Goal: Transaction & Acquisition: Book appointment/travel/reservation

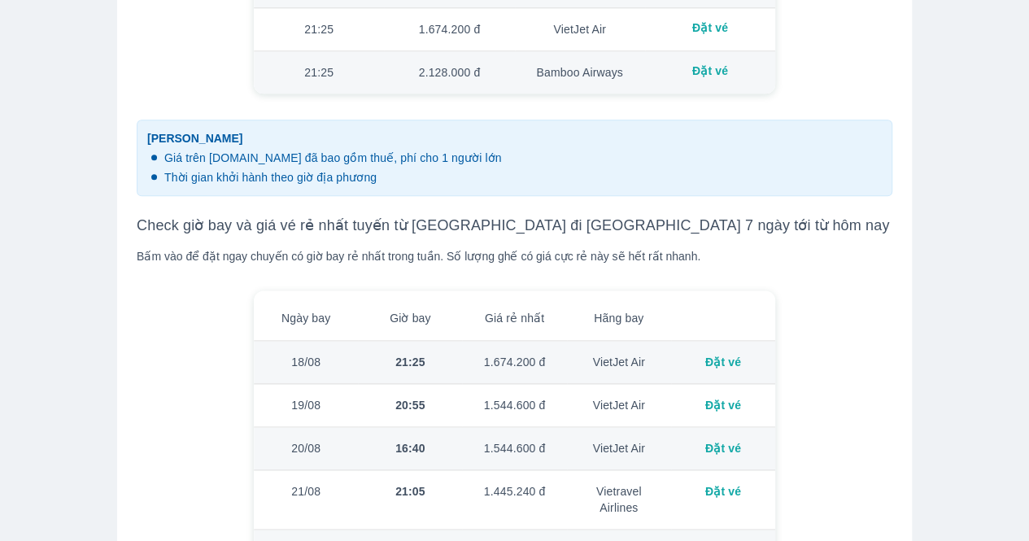
scroll to position [895, 0]
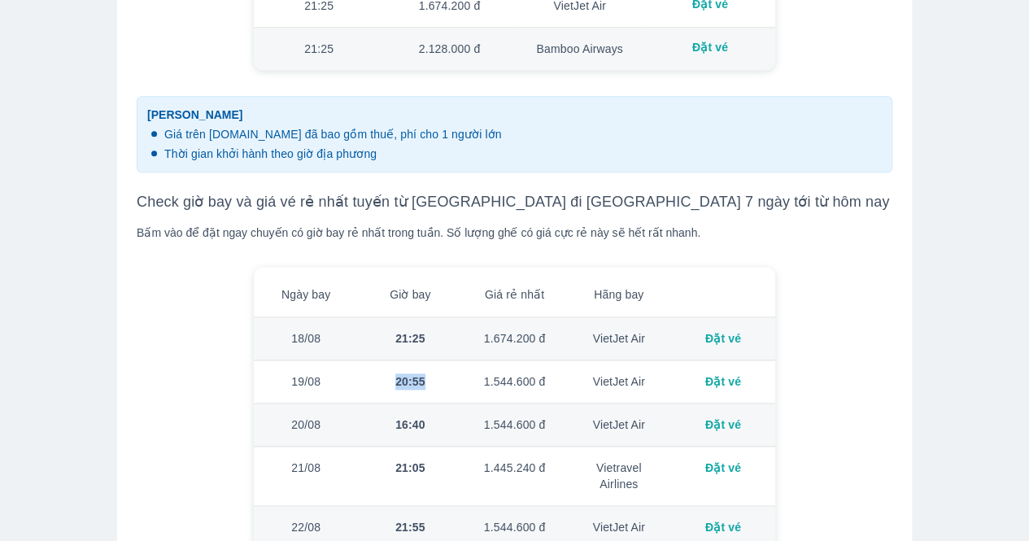
drag, startPoint x: 423, startPoint y: 361, endPoint x: 397, endPoint y: 361, distance: 26.0
click at [397, 373] on div "20:55" at bounding box center [410, 381] width 78 height 16
click at [426, 373] on div "20:55" at bounding box center [410, 381] width 78 height 16
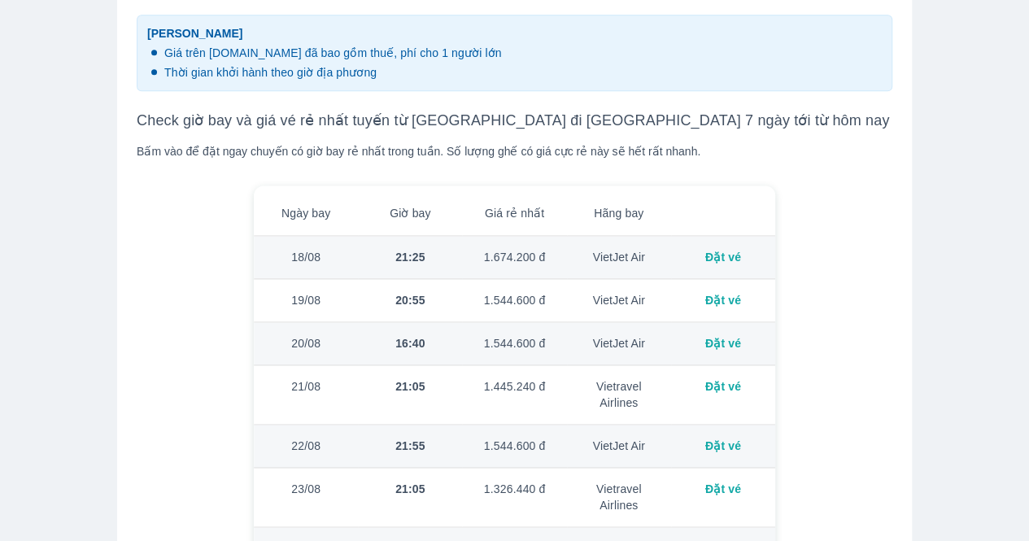
click at [506, 369] on td "1.445.240 đ" at bounding box center [514, 394] width 104 height 59
click at [710, 378] on div "Đặt vé" at bounding box center [723, 386] width 78 height 16
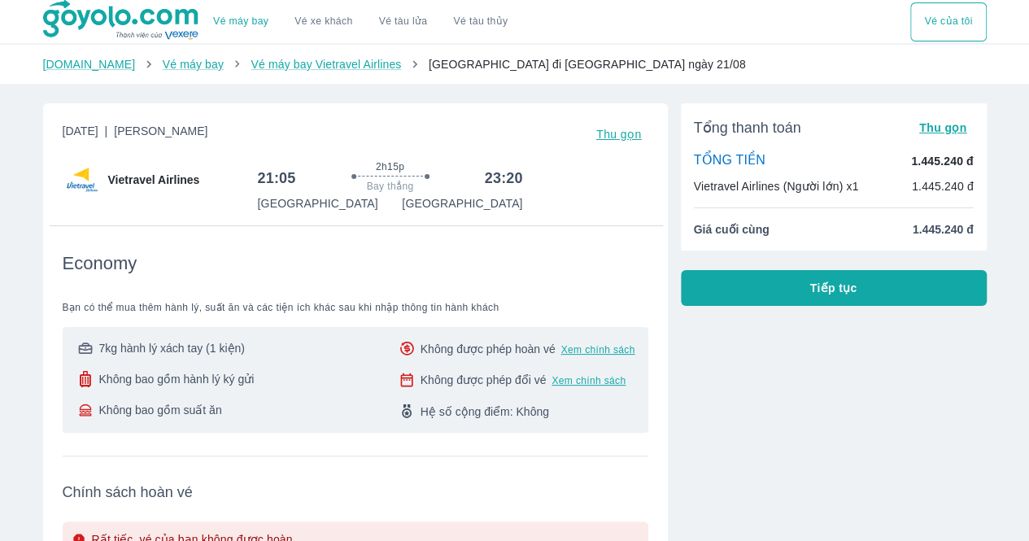
click at [340, 22] on link "Vé xe khách" at bounding box center [324, 21] width 58 height 12
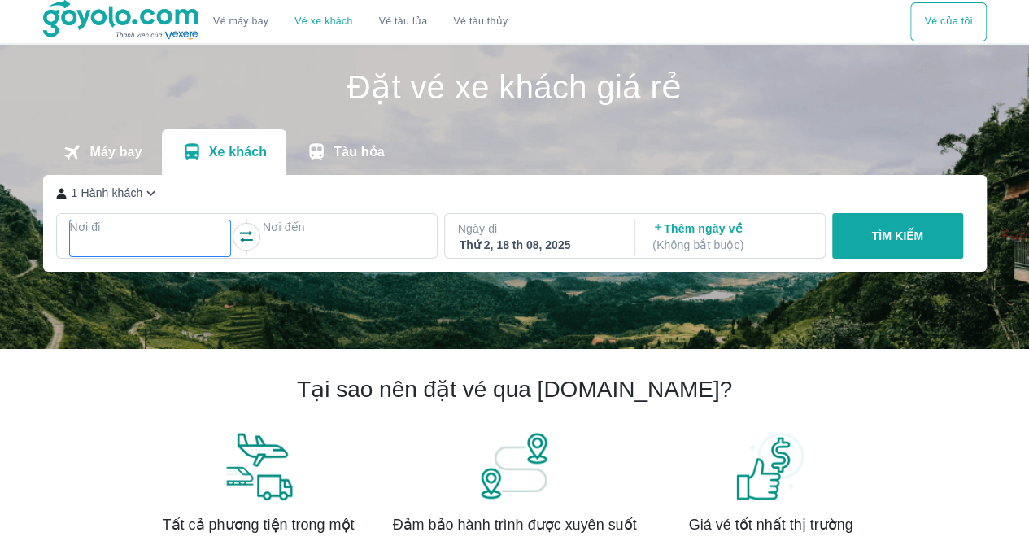
click at [135, 225] on p "Nơi đi" at bounding box center [150, 227] width 161 height 16
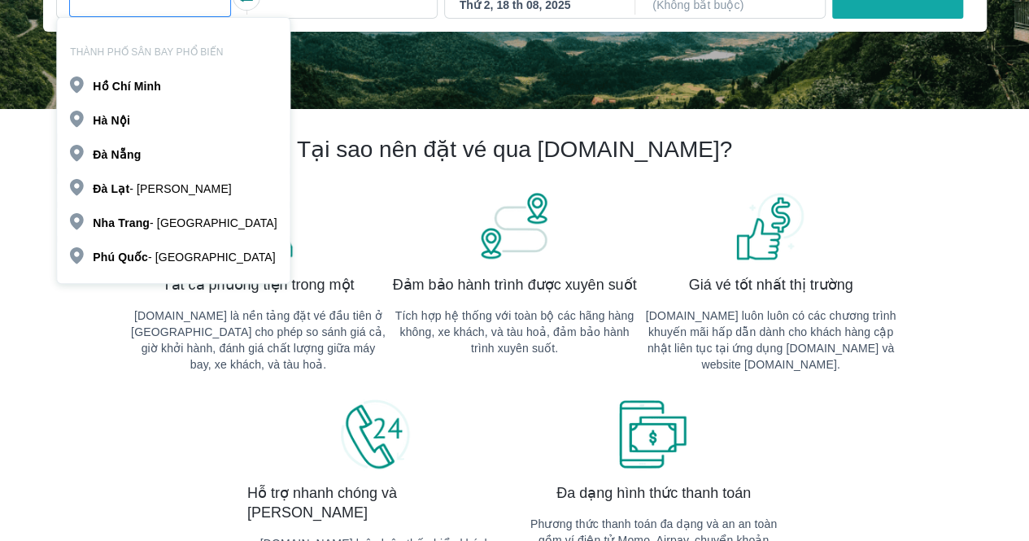
scroll to position [175, 0]
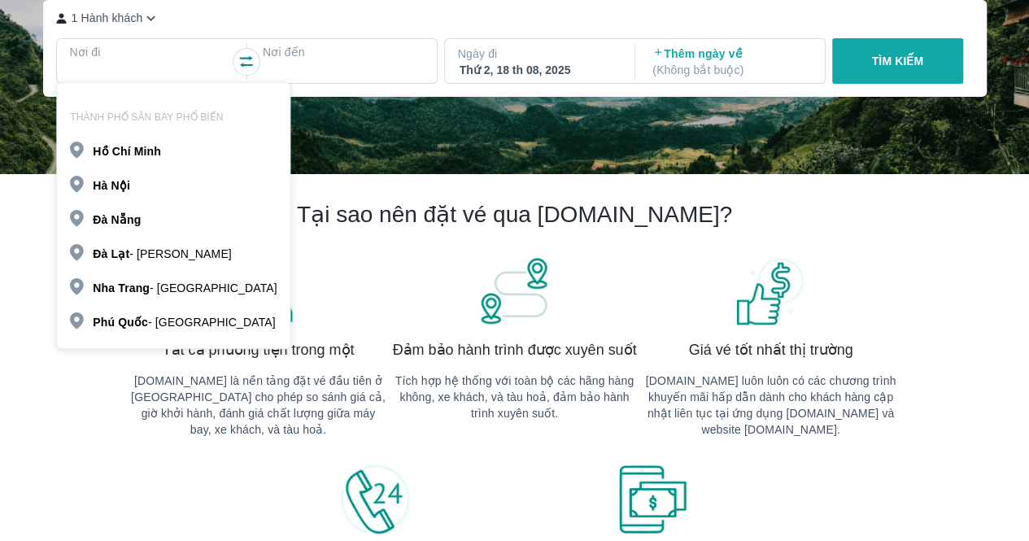
click at [127, 184] on b "Nội" at bounding box center [120, 185] width 19 height 13
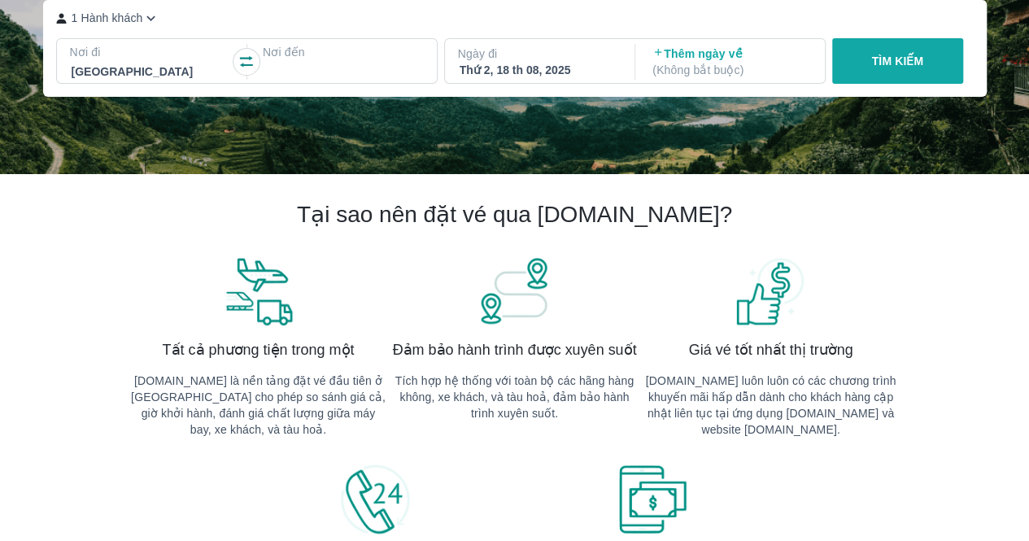
click at [321, 64] on div at bounding box center [343, 72] width 158 height 20
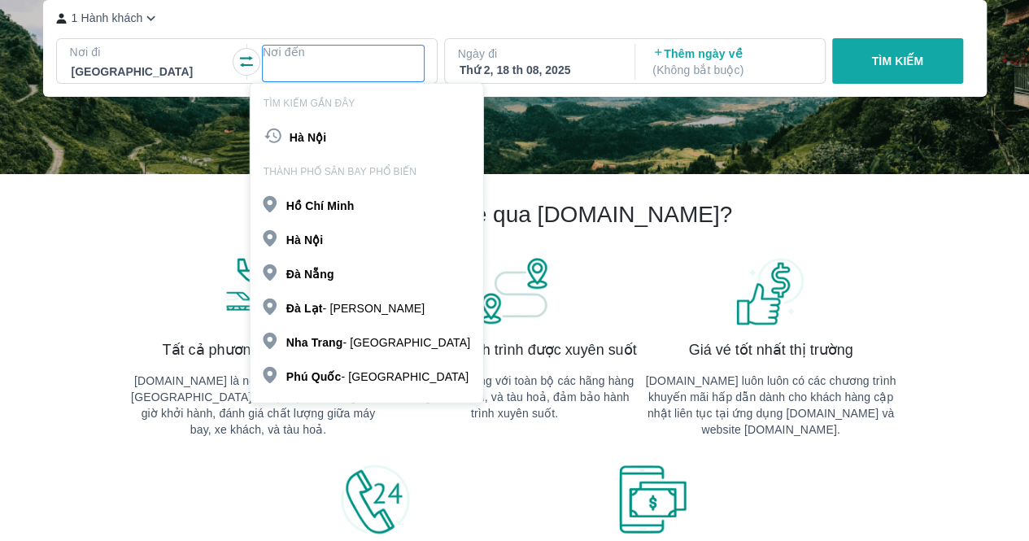
scroll to position [94, 0]
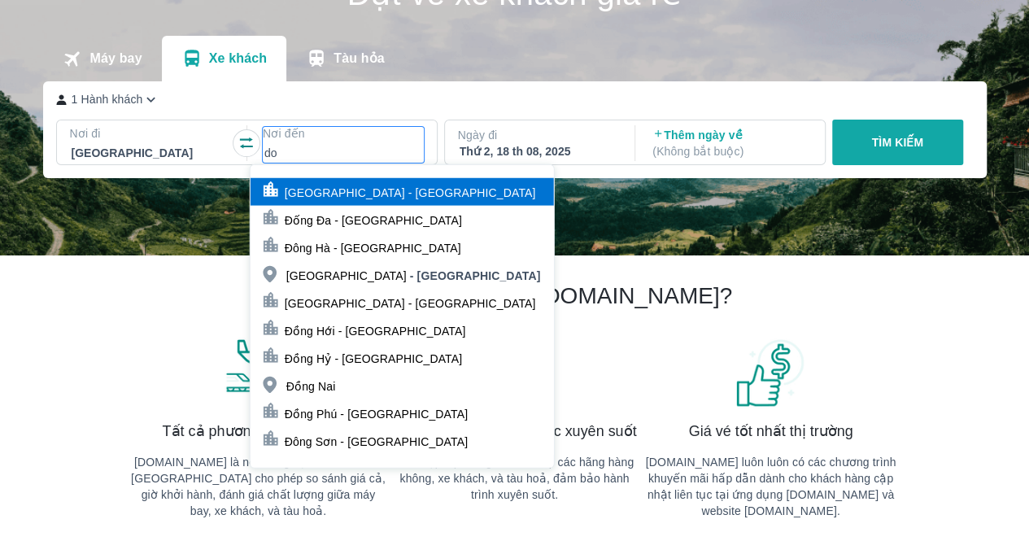
type input "d"
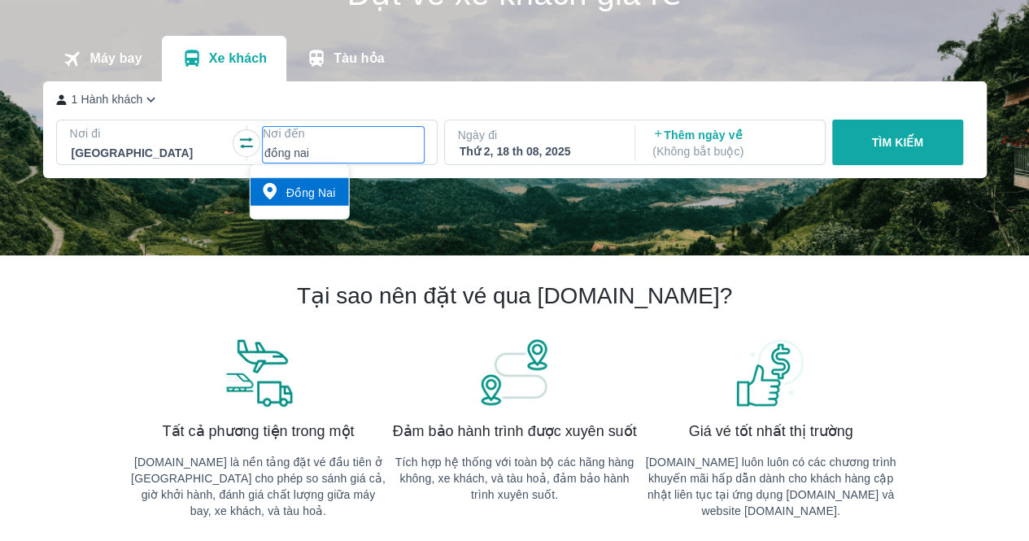
type input "đồng nai"
click at [314, 190] on p "Đồng Nai" at bounding box center [311, 193] width 50 height 16
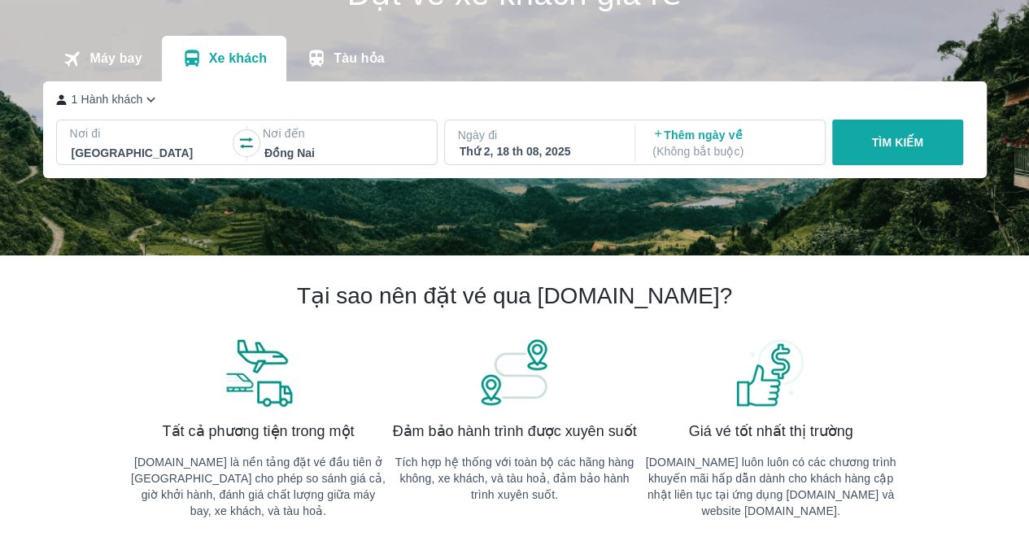
click at [916, 138] on p "TÌM KIẾM" at bounding box center [897, 142] width 52 height 16
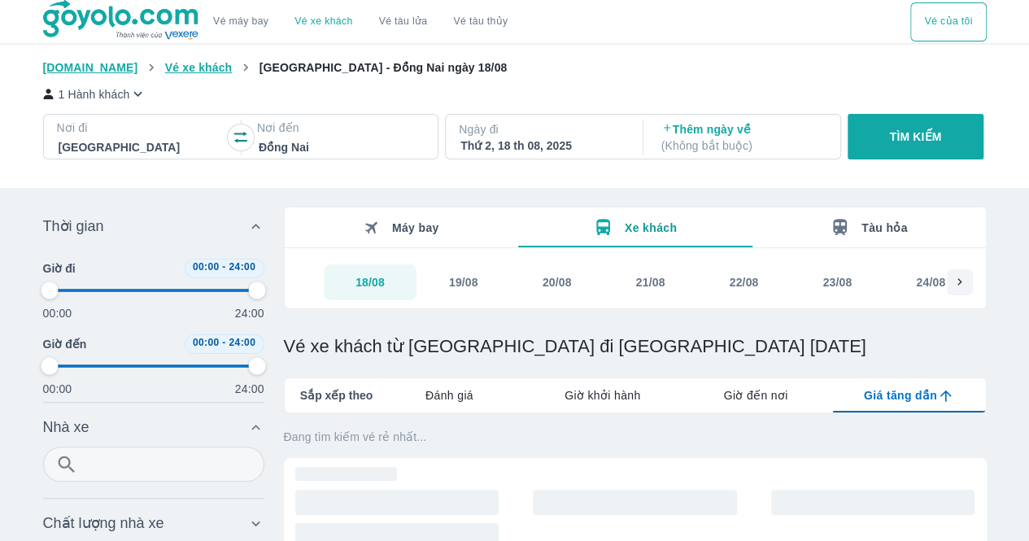
type input "97.9166666666667"
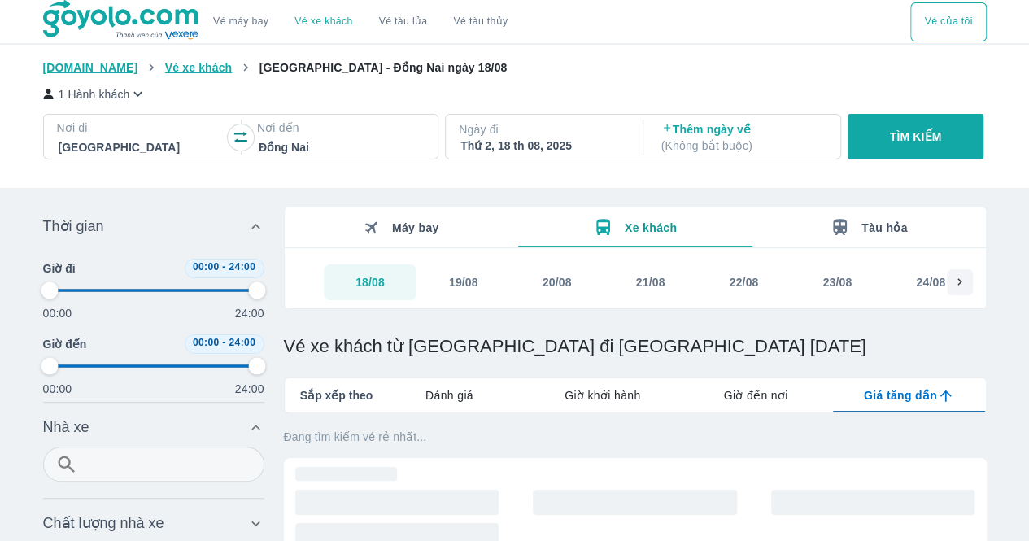
type input "97.9166666666667"
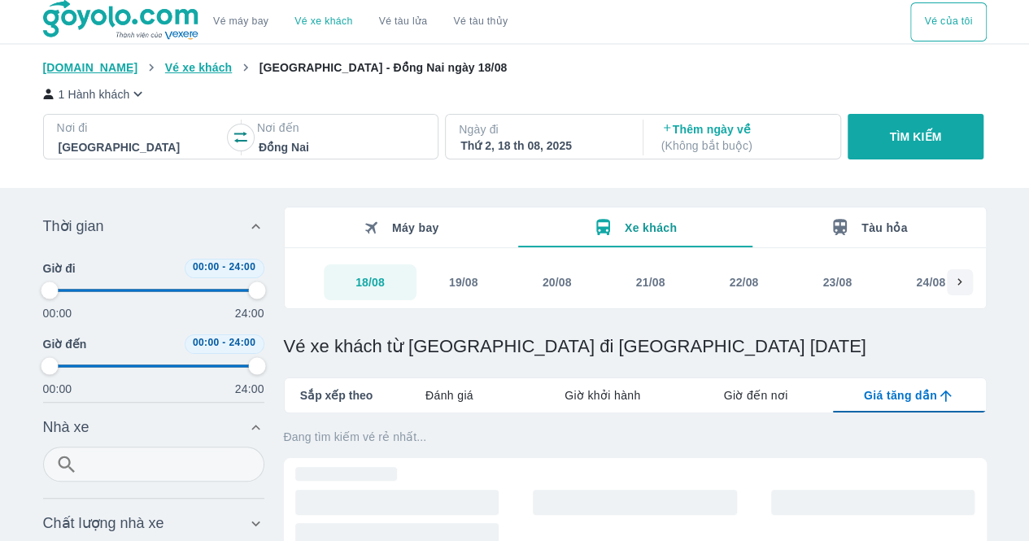
type input "97.9166666666667"
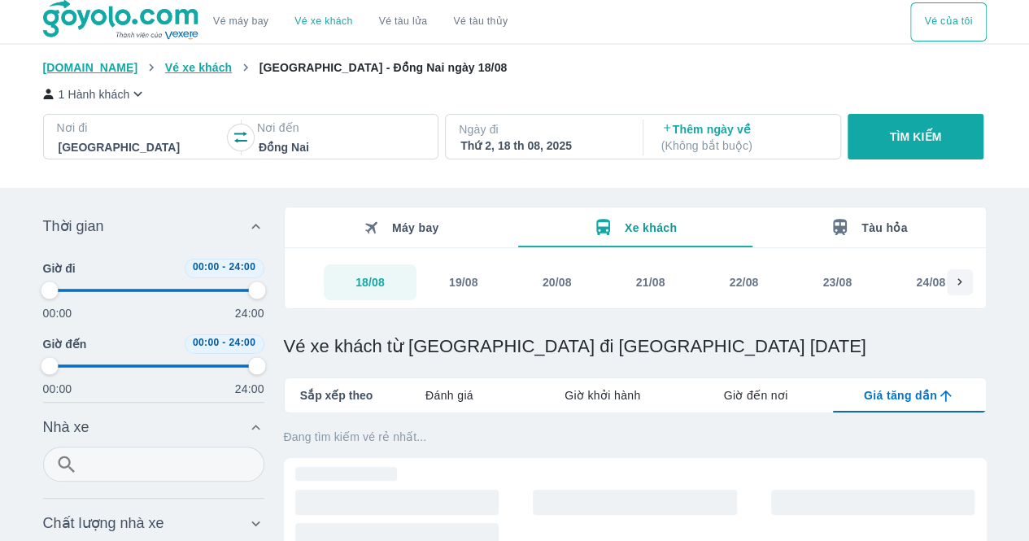
type input "97.9166666666667"
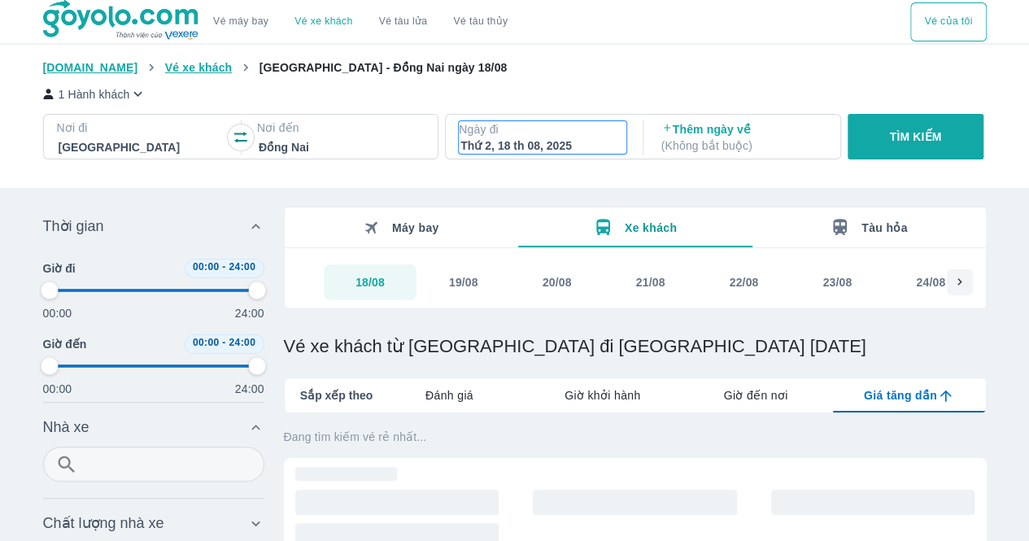
click at [535, 146] on div "Thứ 2, 18 th 08, 2025" at bounding box center [543, 146] width 164 height 16
type input "97.9166666666667"
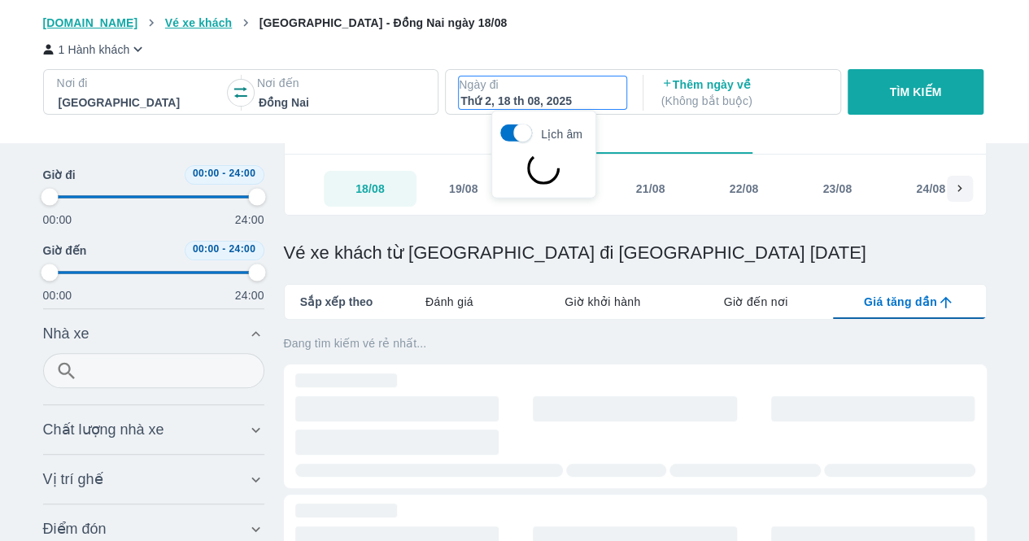
type input "97.9166666666667"
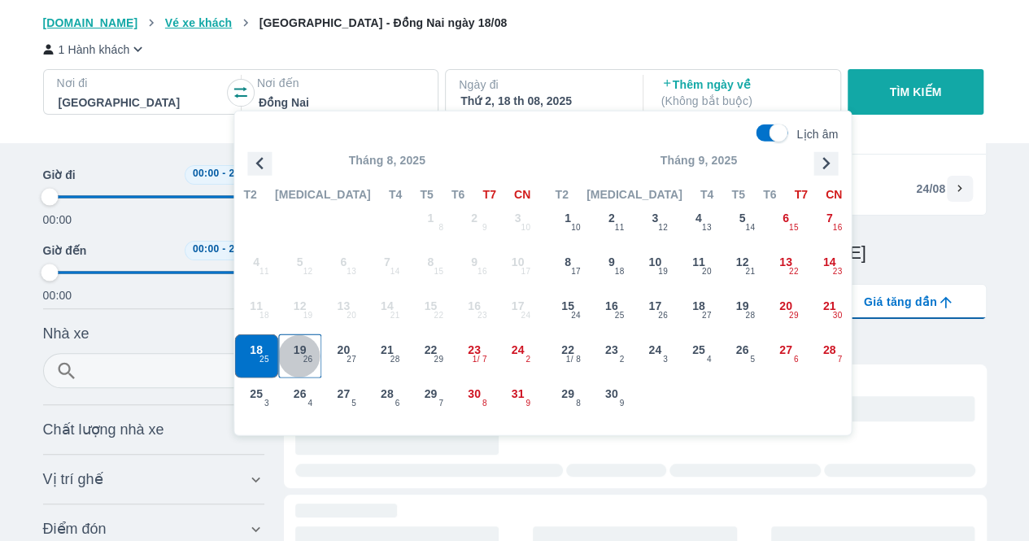
click at [313, 352] on div "19 26" at bounding box center [300, 356] width 42 height 42
type input "97.9166666666667"
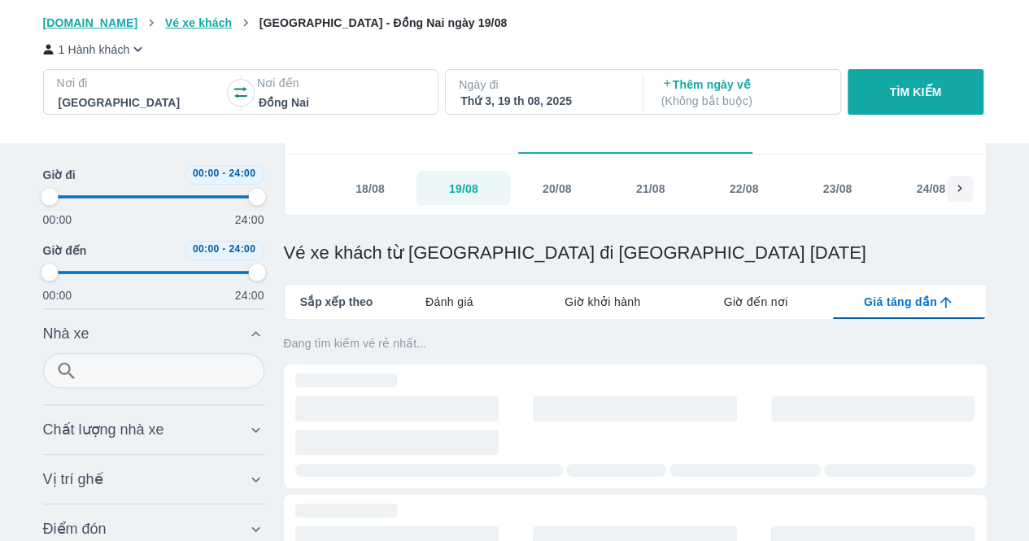
type input "97.9166666666667"
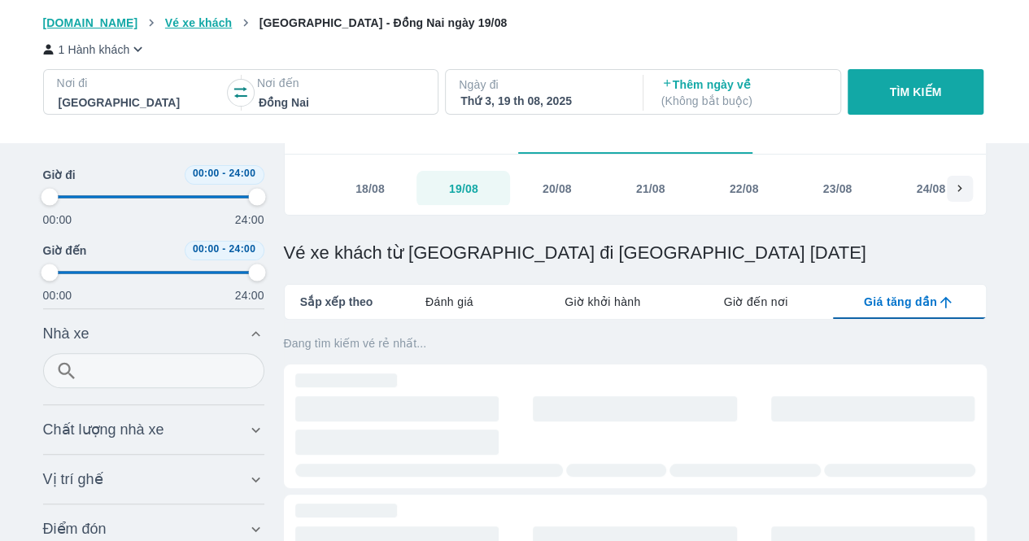
type input "97.9166666666667"
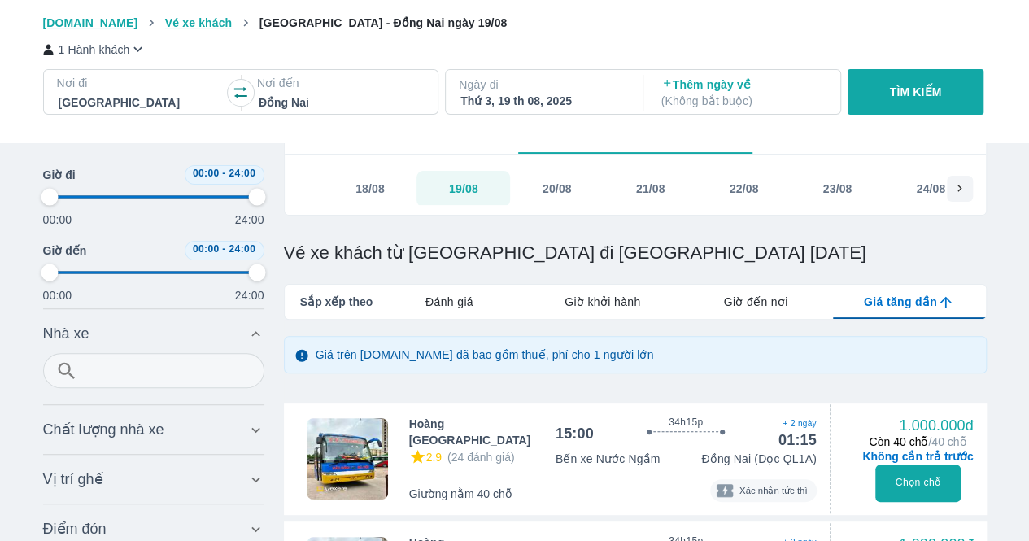
click at [900, 95] on p "TÌM KIẾM" at bounding box center [916, 92] width 52 height 16
type input "97.9166666666667"
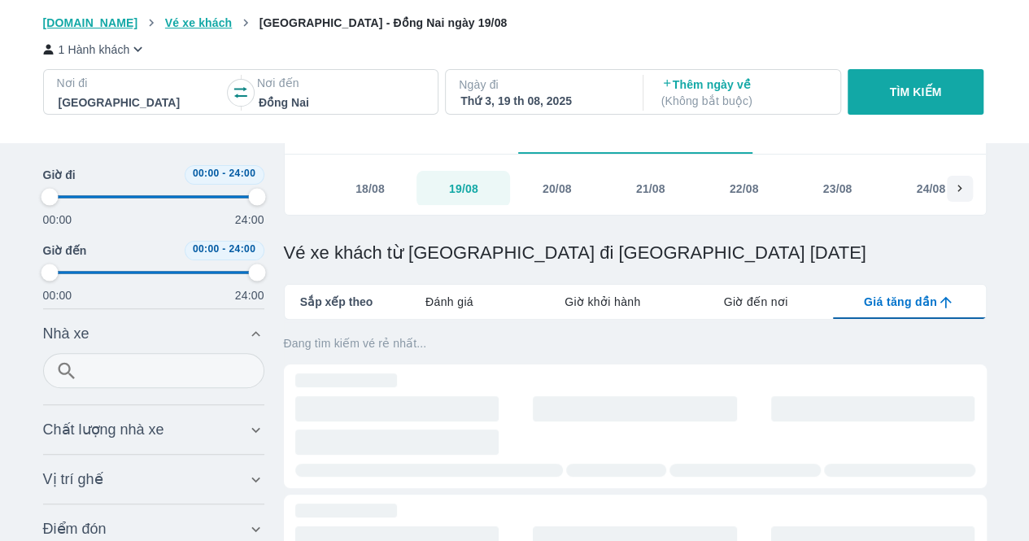
type input "97.9166666666667"
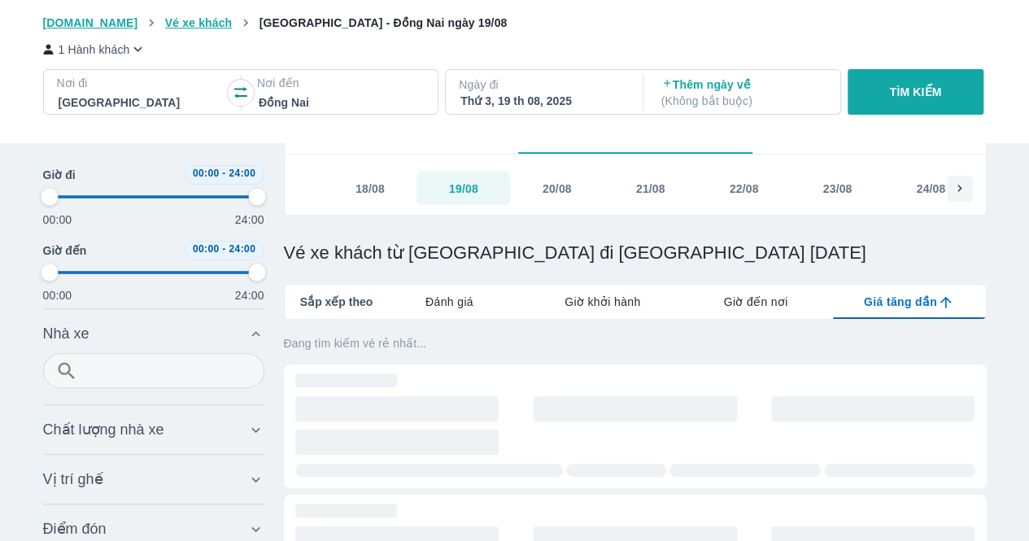
type input "97.9166666666667"
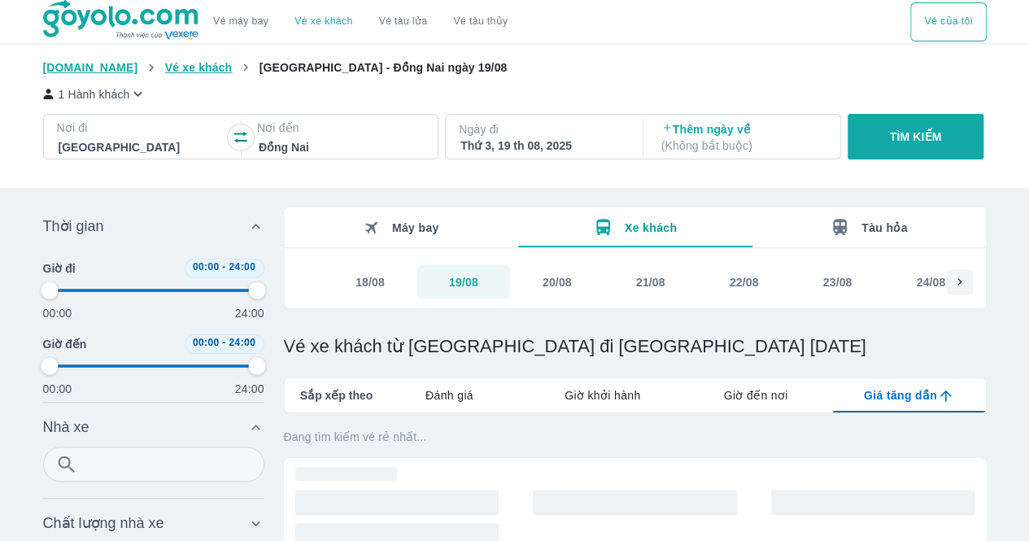
type input "97.9166666666667"
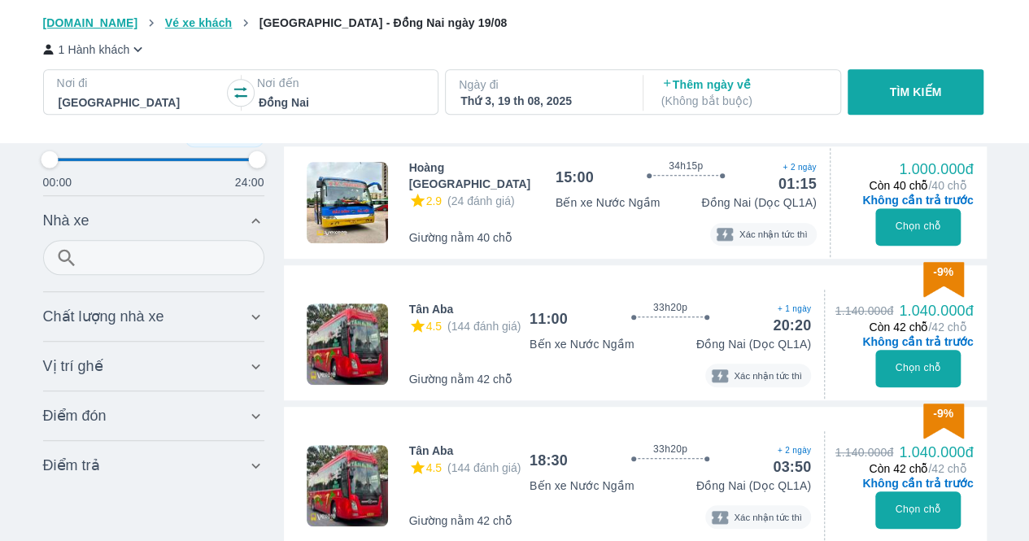
scroll to position [407, 0]
